Goal: Task Accomplishment & Management: Manage account settings

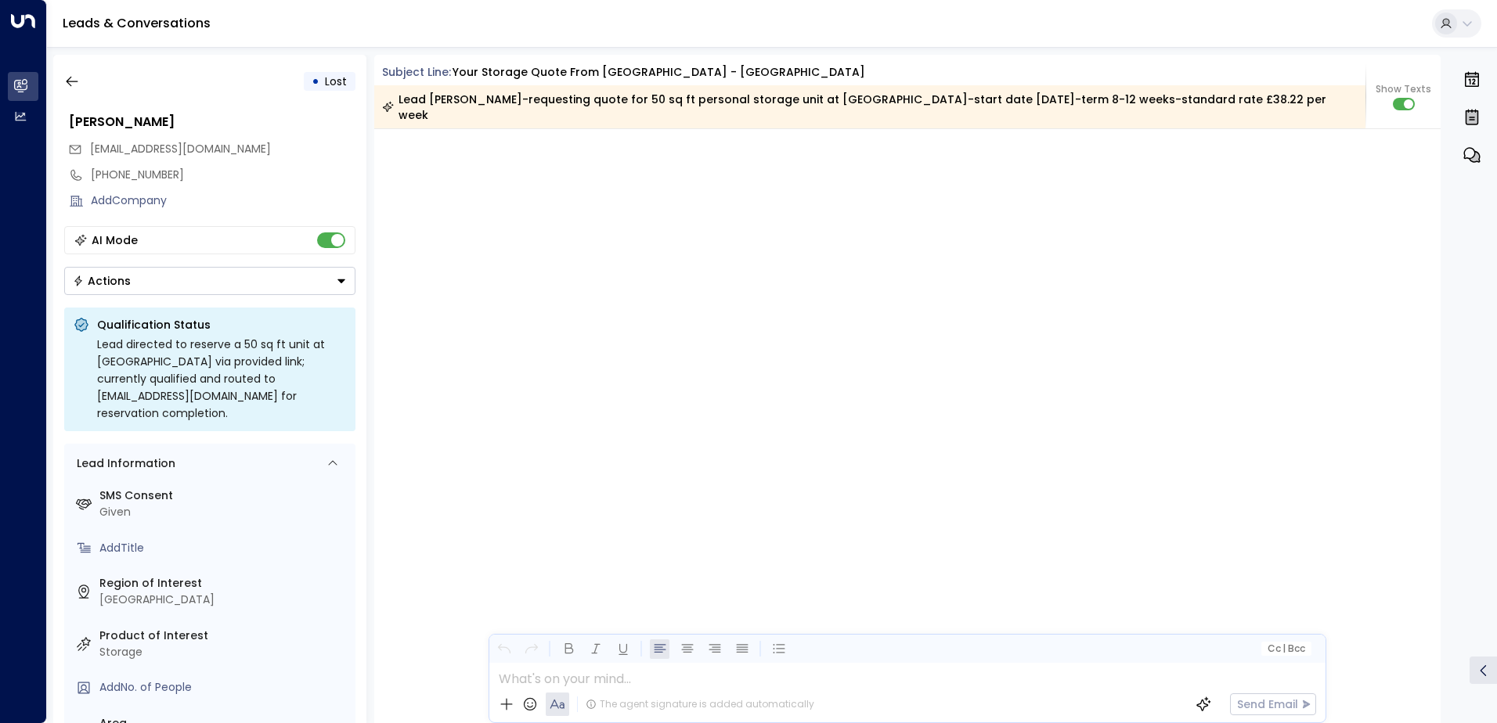
scroll to position [1574, 0]
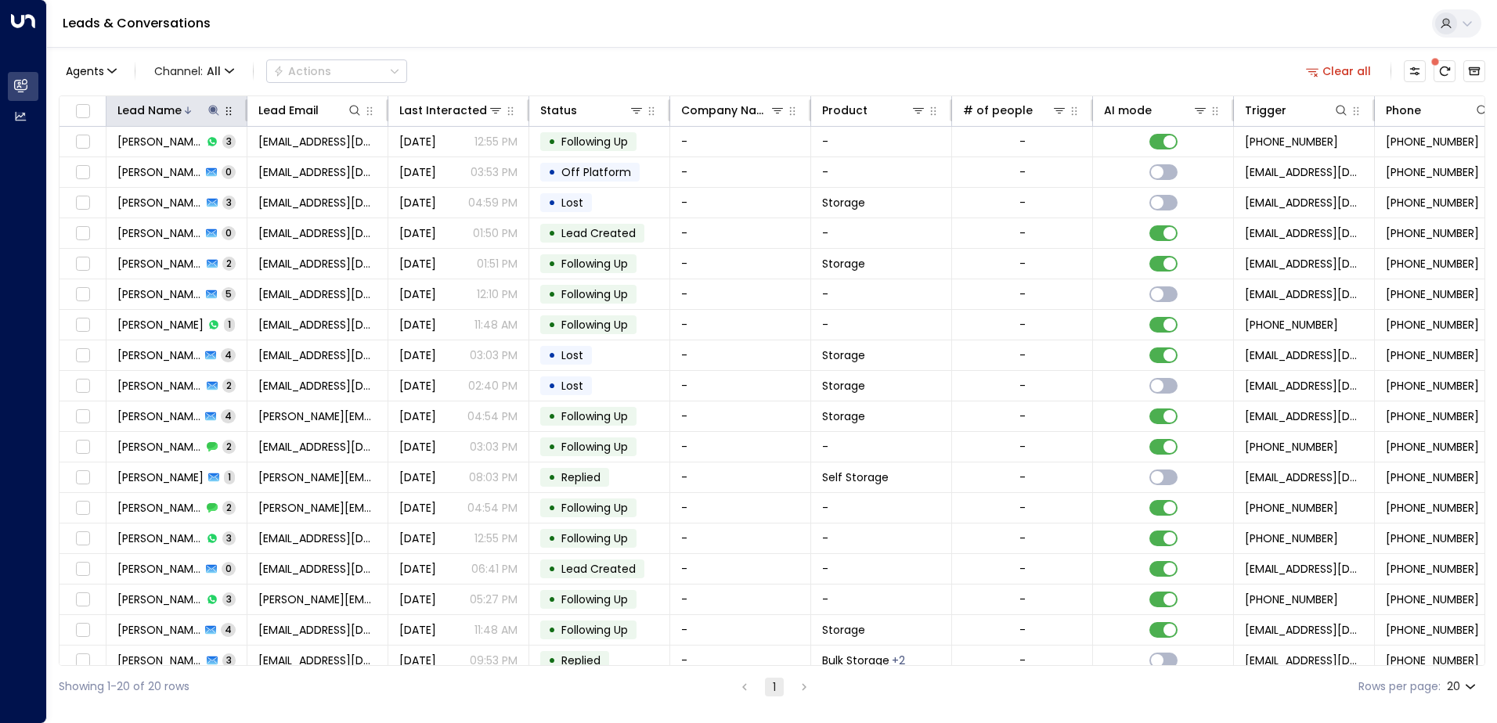
click at [213, 110] on icon at bounding box center [213, 110] width 10 height 10
click at [230, 174] on input "*****" at bounding box center [204, 167] width 196 height 29
type input "*****"
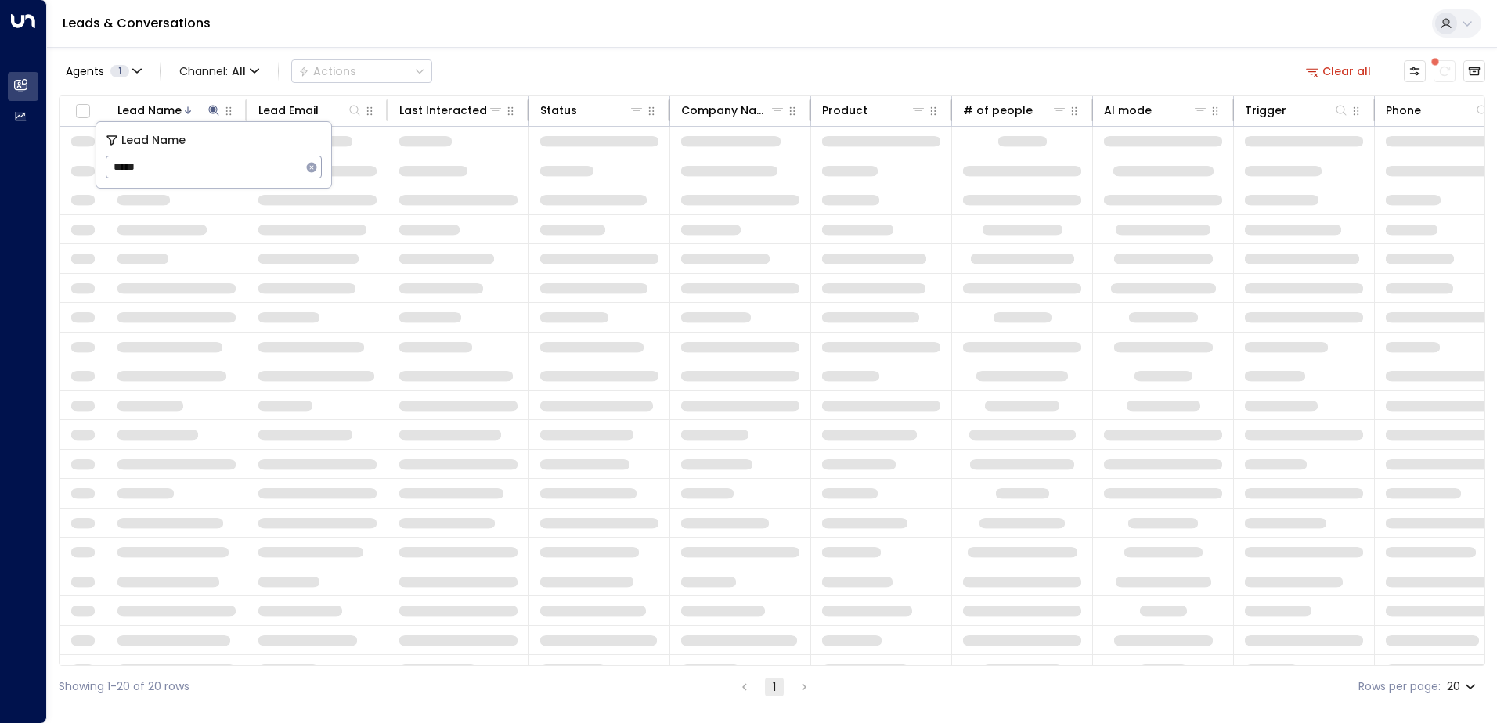
click at [474, 49] on div "Agents 1 Channel: All Actions Clear all Lead Name Lead Email Last Interacted St…" at bounding box center [772, 377] width 1426 height 661
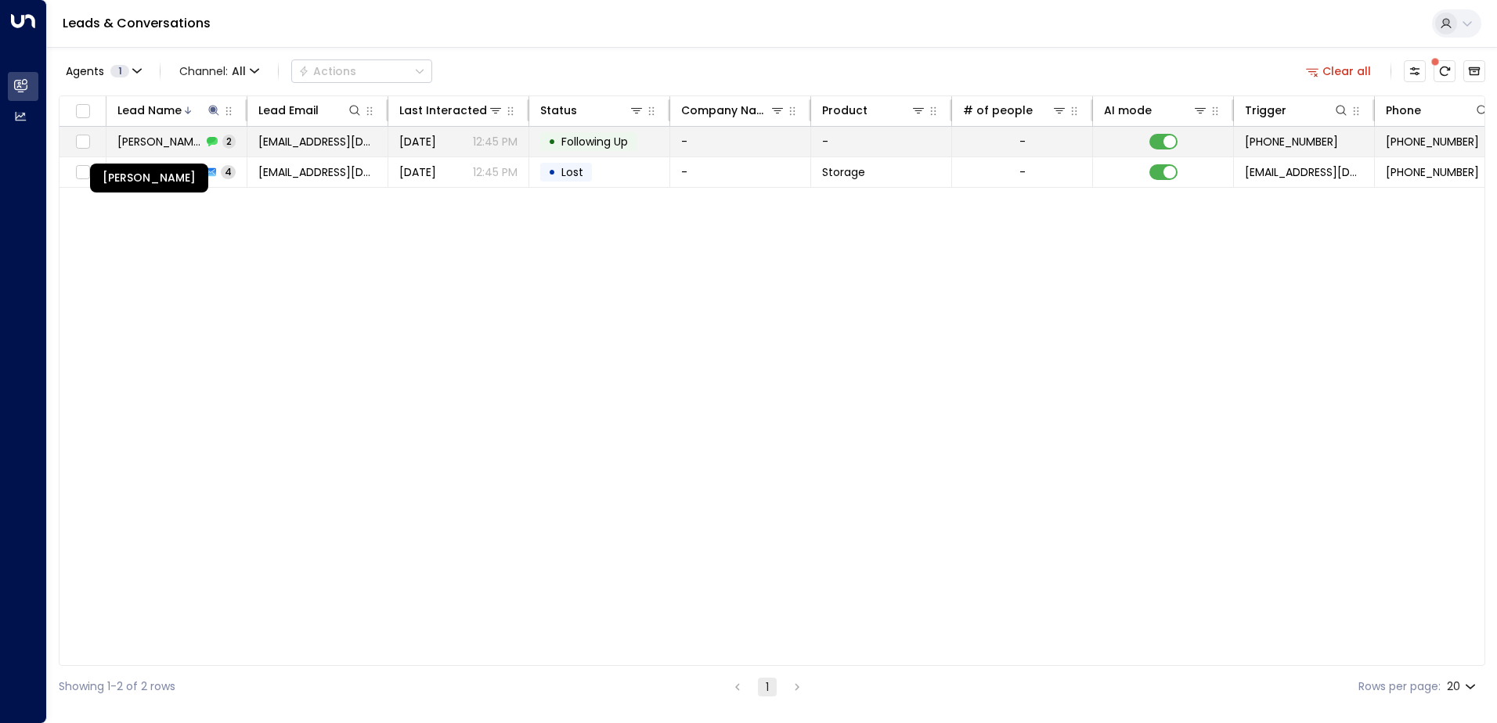
click at [175, 135] on span "[PERSON_NAME]" at bounding box center [159, 142] width 85 height 16
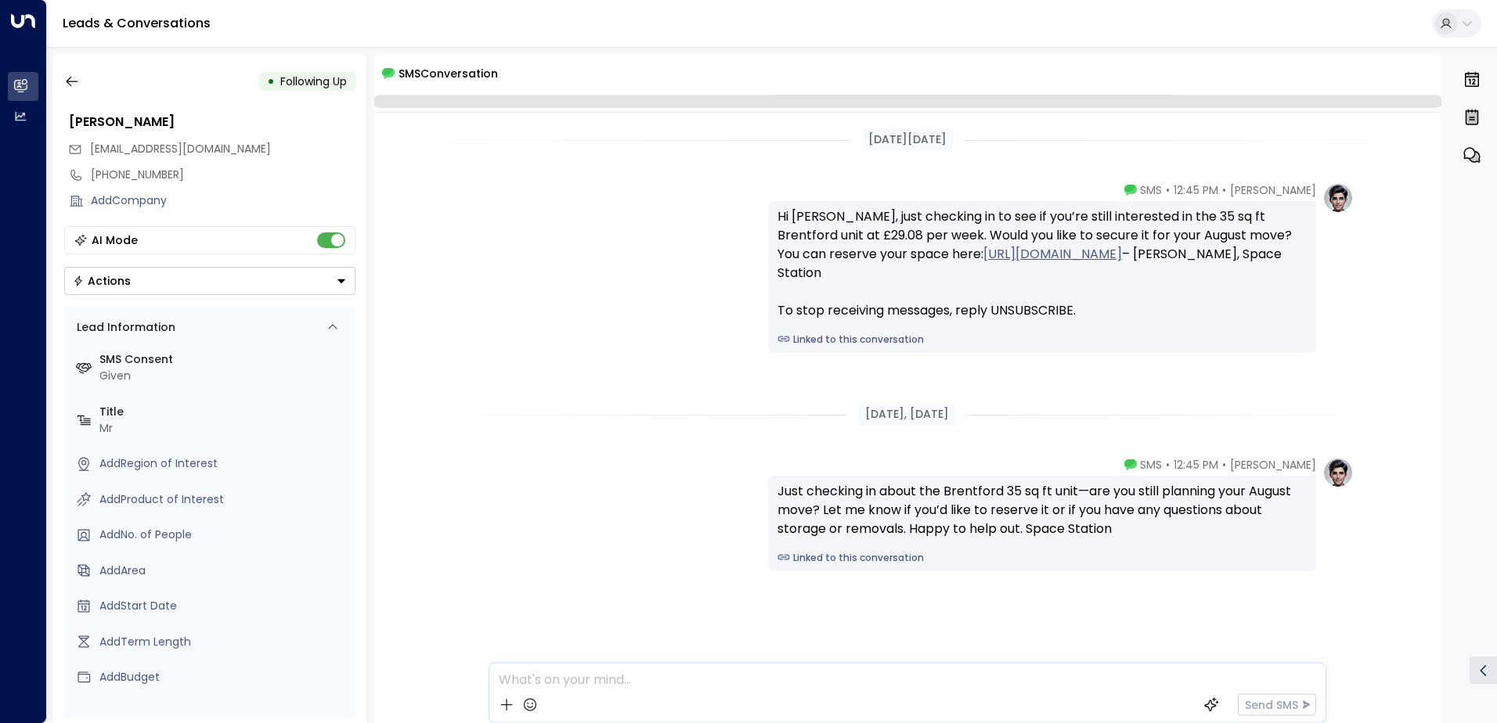
scroll to position [5, 0]
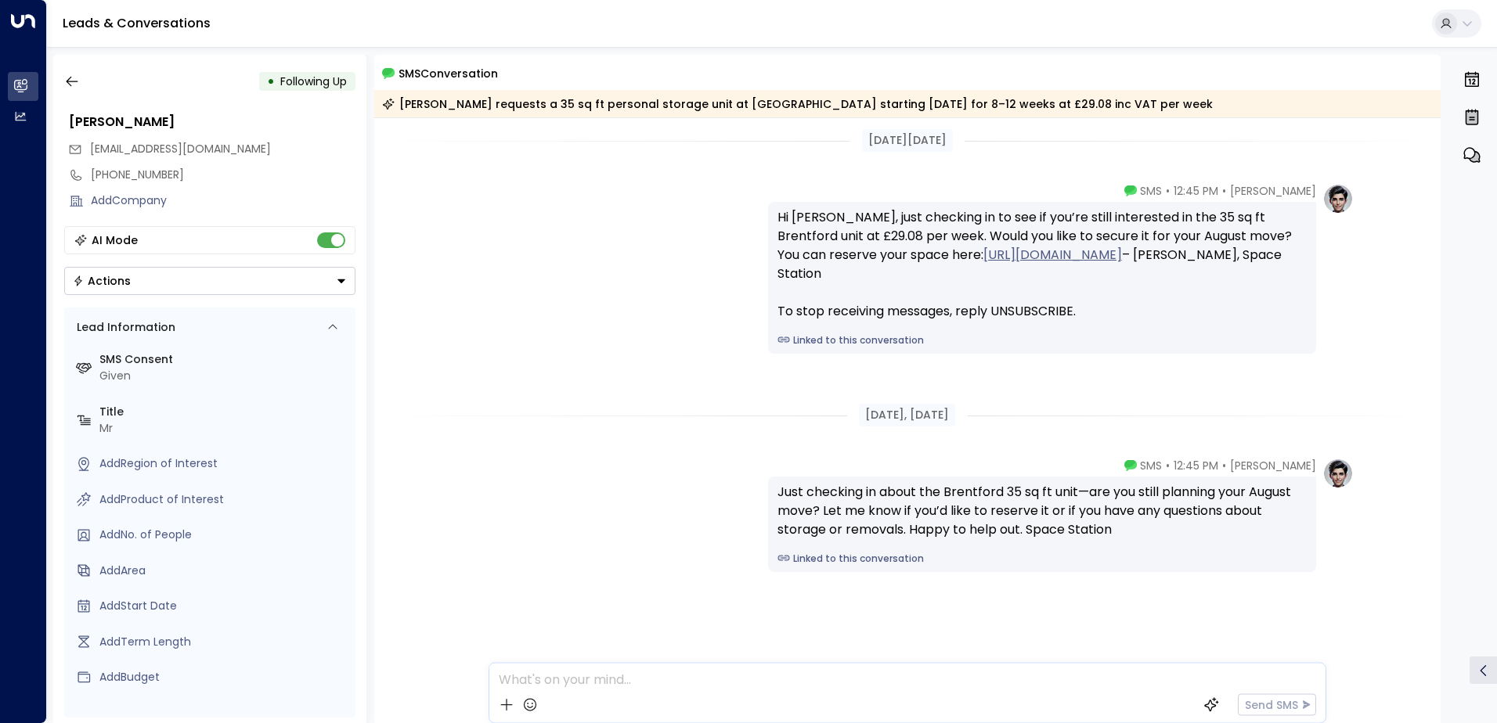
click at [363, 238] on div "• Following Up [PERSON_NAME] [EMAIL_ADDRESS][DOMAIN_NAME] [PHONE_NUMBER] Add Co…" at bounding box center [209, 389] width 313 height 669
click at [211, 292] on button "Actions" at bounding box center [209, 281] width 291 height 28
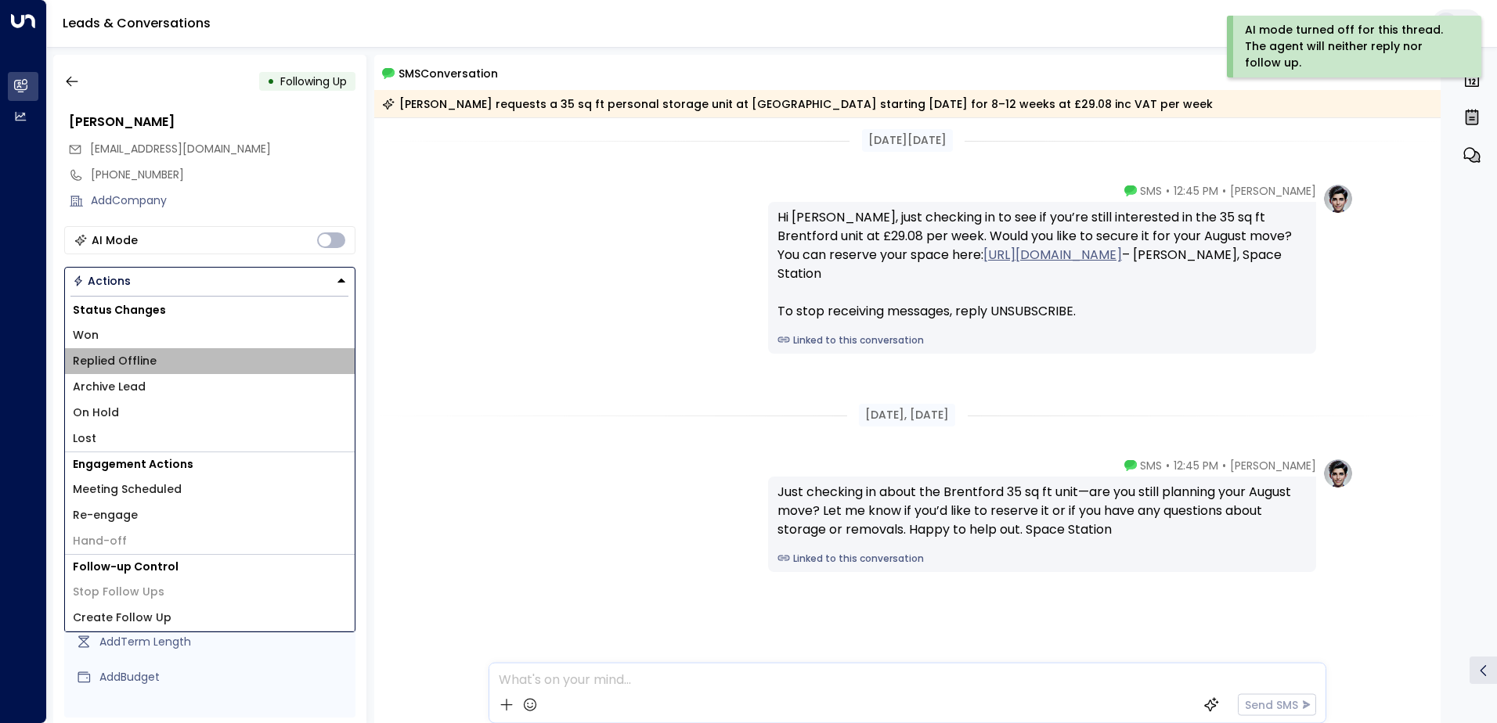
click at [168, 372] on li "Replied Offline" at bounding box center [210, 361] width 290 height 26
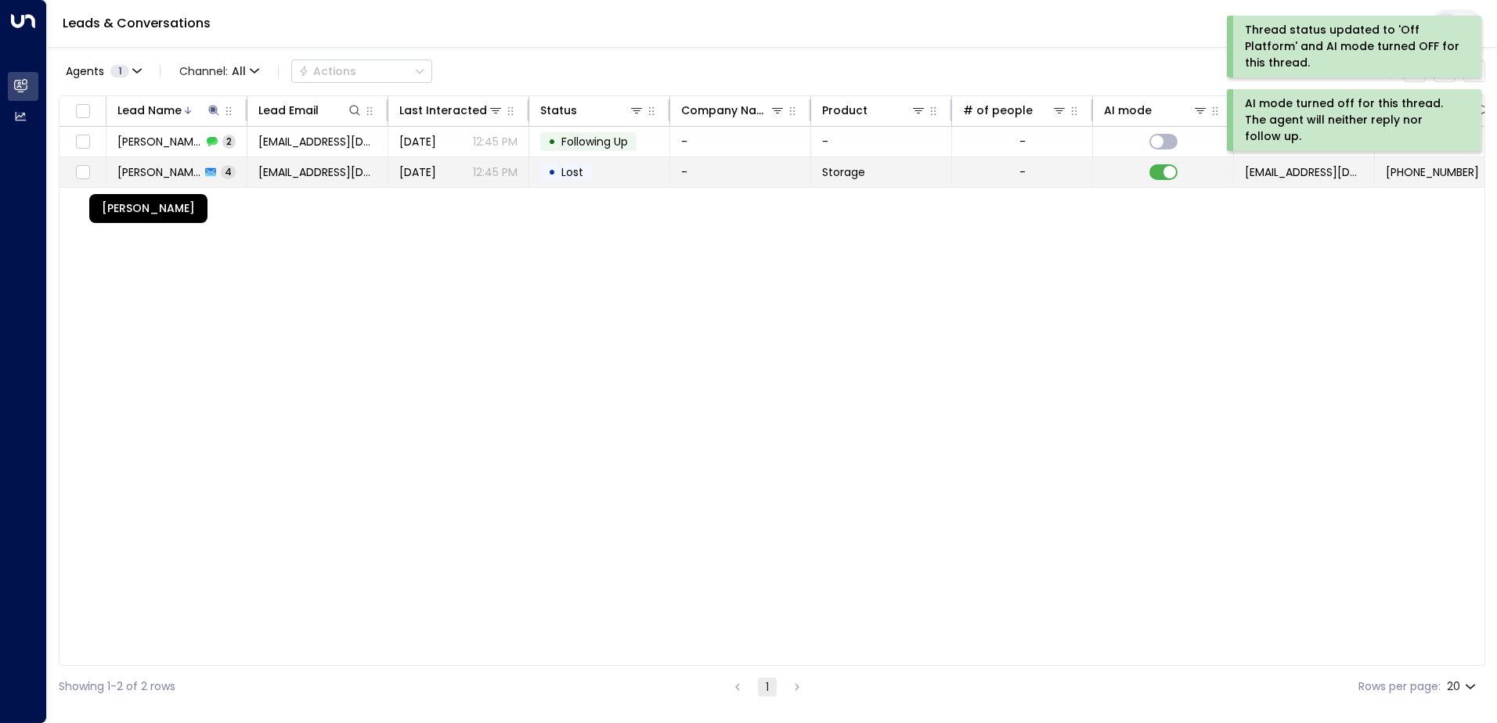
click at [195, 175] on span "[PERSON_NAME]" at bounding box center [158, 172] width 83 height 16
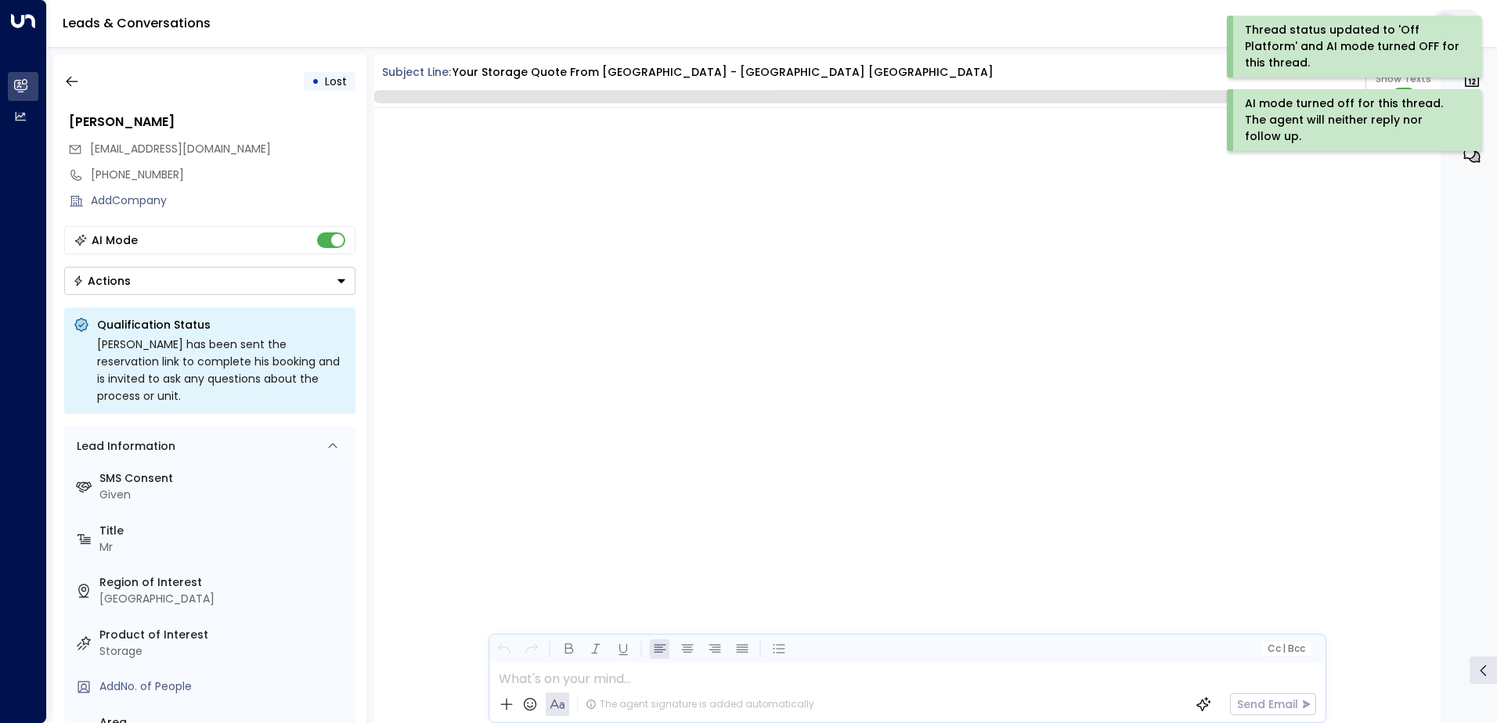
scroll to position [3181, 0]
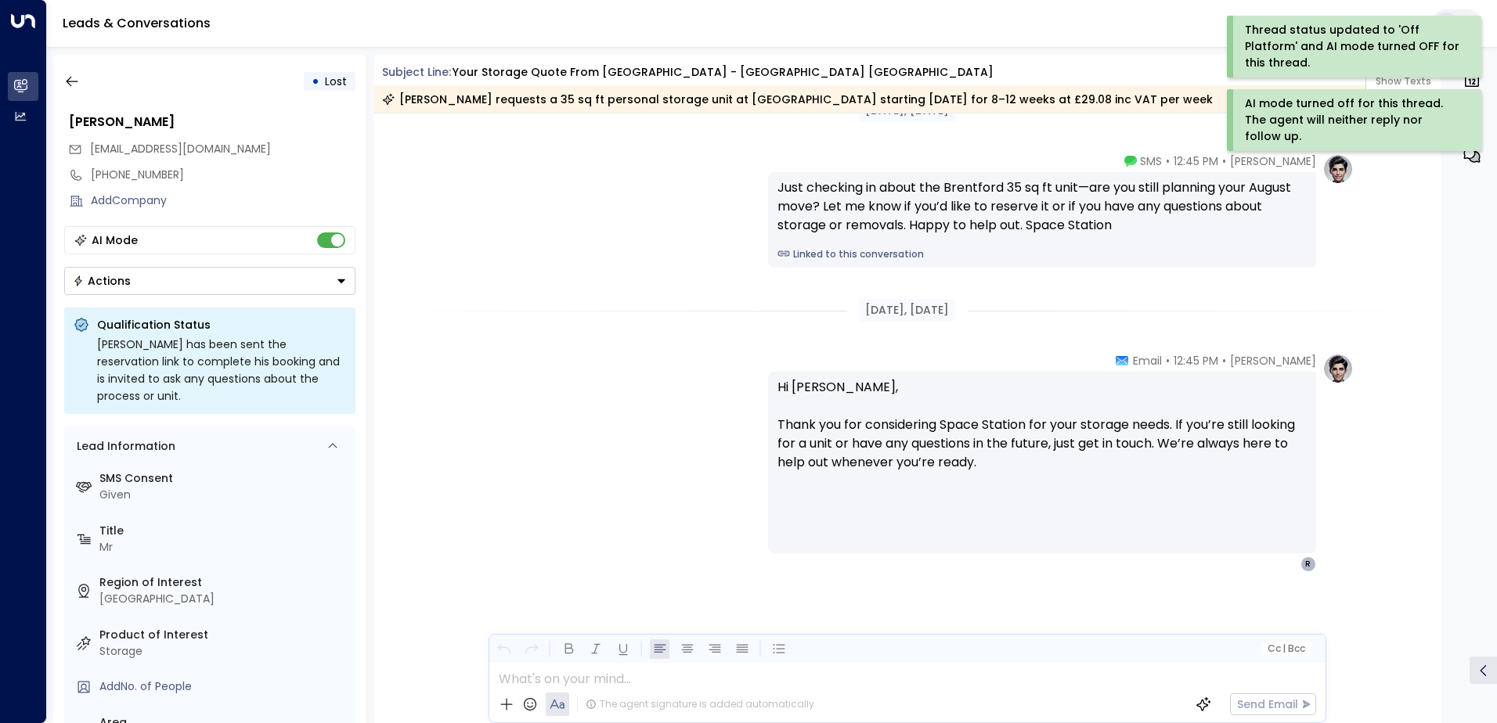
click at [239, 281] on button "Actions" at bounding box center [209, 281] width 291 height 28
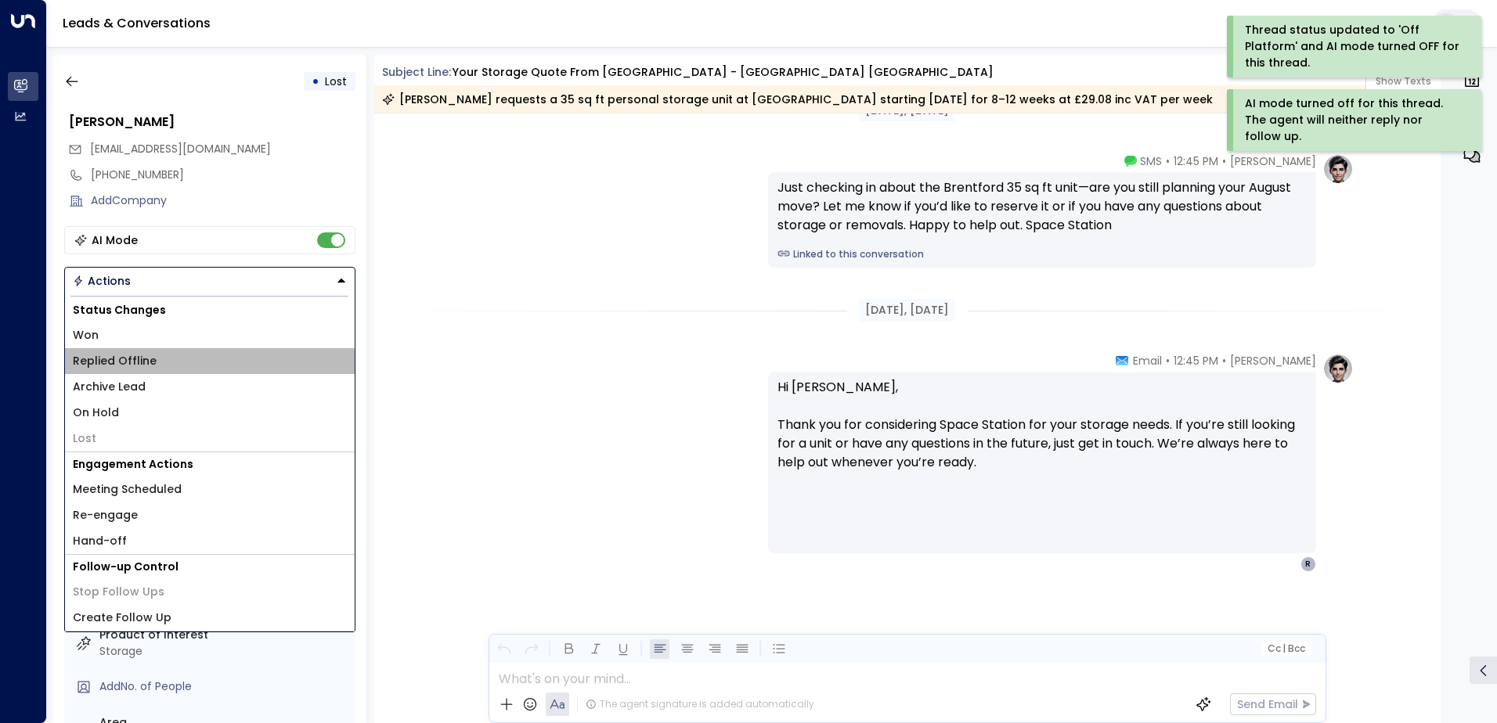
click at [169, 362] on li "Replied Offline" at bounding box center [210, 361] width 290 height 26
